Goal: Use online tool/utility: Utilize a website feature to perform a specific function

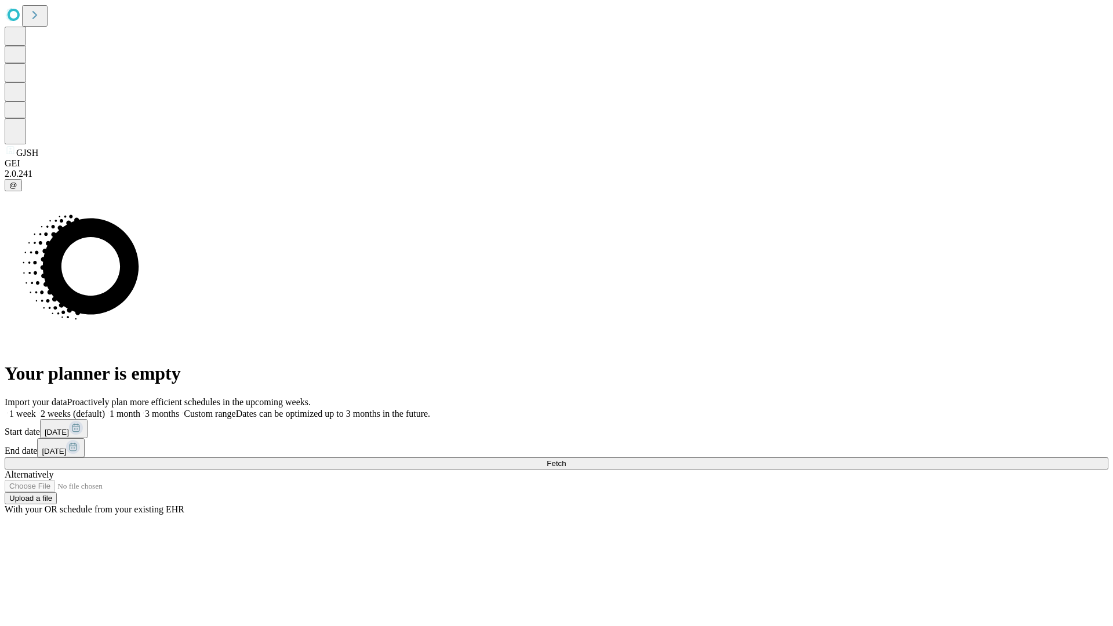
click at [566, 459] on span "Fetch" at bounding box center [556, 463] width 19 height 9
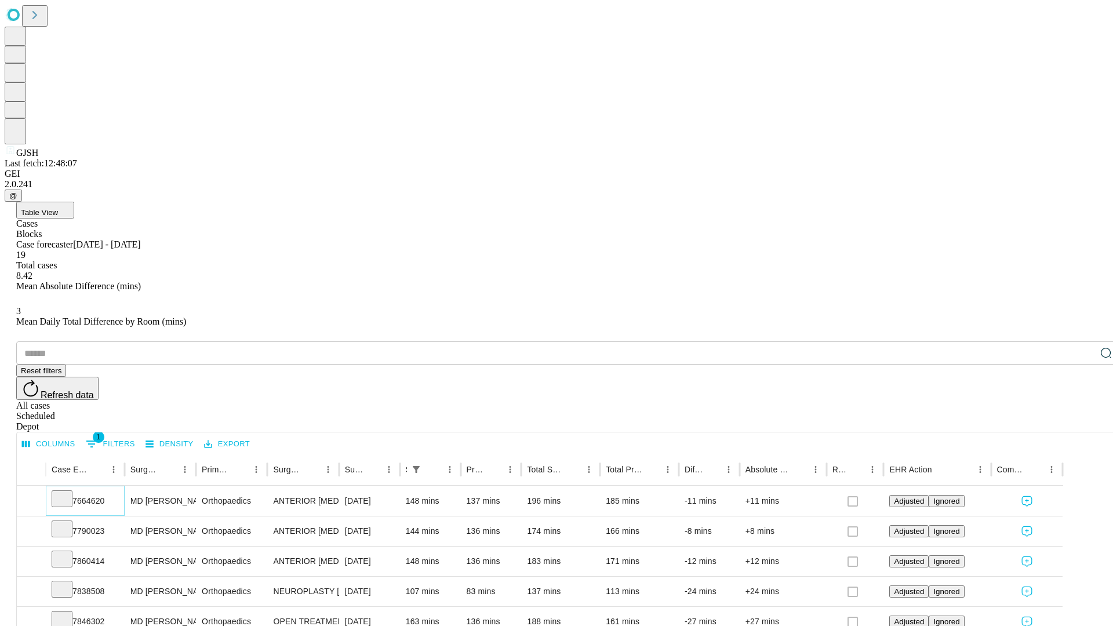
click at [68, 492] on icon at bounding box center [62, 498] width 12 height 12
